Goal: Information Seeking & Learning: Learn about a topic

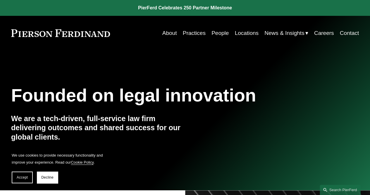
click at [224, 30] on link "People" at bounding box center [220, 33] width 17 height 11
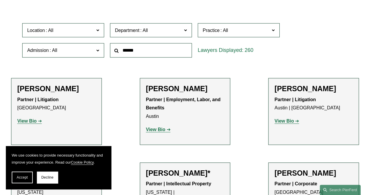
scroll to position [176, 0]
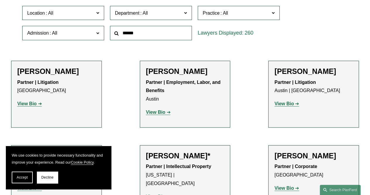
click at [96, 12] on label "Location" at bounding box center [63, 13] width 82 height 14
click at [0, 0] on link "Detroit" at bounding box center [0, 0] width 0 height 0
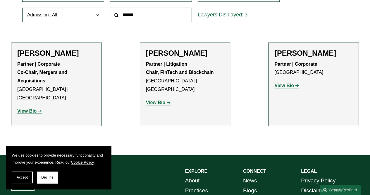
scroll to position [206, 0]
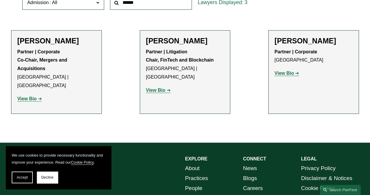
click at [286, 73] on strong "View Bio" at bounding box center [283, 73] width 19 height 5
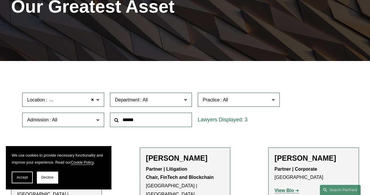
scroll to position [0, 0]
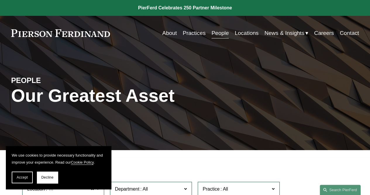
click at [194, 35] on link "Practices" at bounding box center [194, 33] width 23 height 11
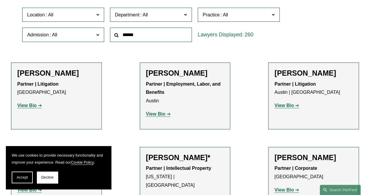
scroll to position [176, 0]
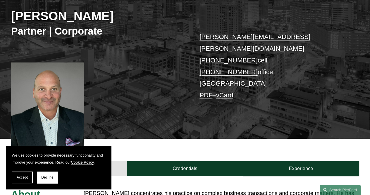
scroll to position [88, 0]
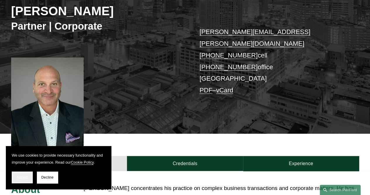
click at [22, 180] on button "Accept" at bounding box center [22, 177] width 21 height 12
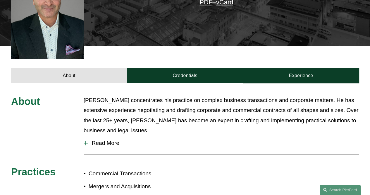
scroll to position [176, 0]
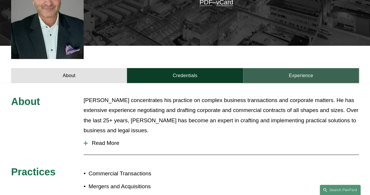
click at [317, 68] on link "Experience" at bounding box center [301, 75] width 116 height 15
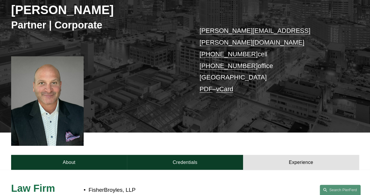
scroll to position [88, 0]
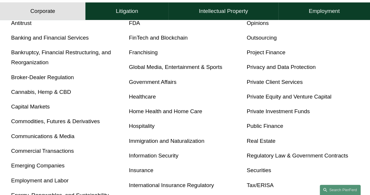
scroll to position [205, 0]
